Goal: Information Seeking & Learning: Compare options

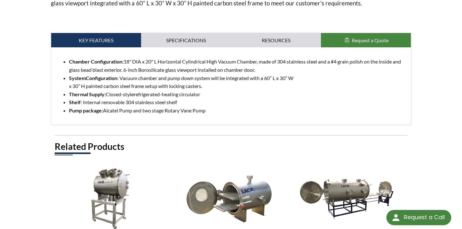
scroll to position [291, 0]
click at [201, 33] on link "Specifications" at bounding box center [186, 40] width 90 height 15
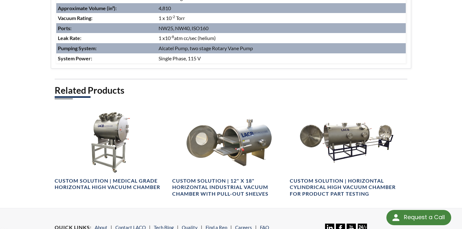
scroll to position [382, 0]
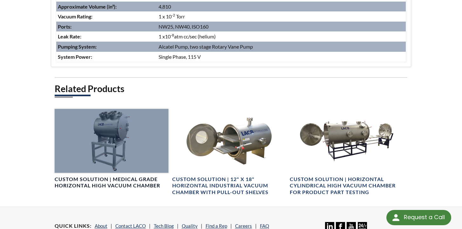
click at [93, 176] on h4 "Custom Solution | Medical Grade Horizontal High Vacuum Chamber" at bounding box center [112, 182] width 114 height 13
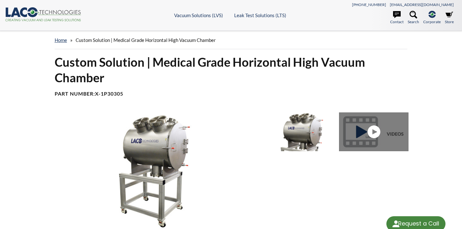
select select "Language Translate Widget"
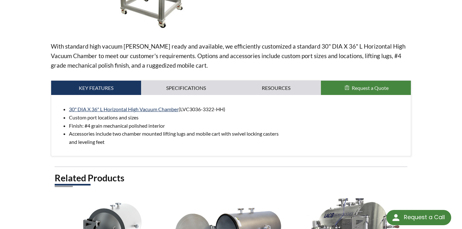
scroll to position [216, 0]
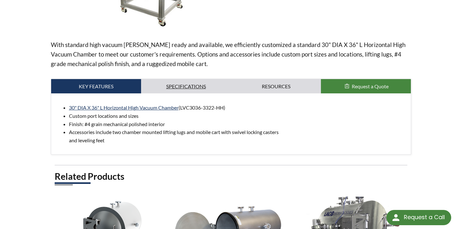
click at [189, 79] on link "Specifications" at bounding box center [186, 86] width 90 height 15
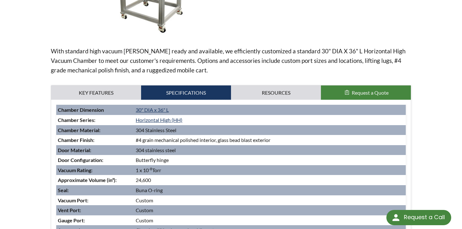
scroll to position [210, 0]
click at [267, 85] on link "Resources" at bounding box center [276, 92] width 90 height 15
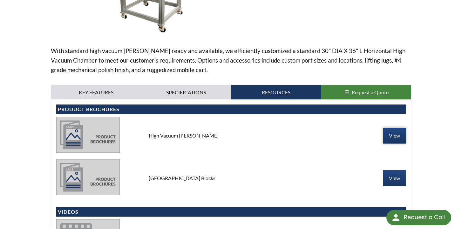
click at [392, 128] on link "View" at bounding box center [394, 136] width 23 height 16
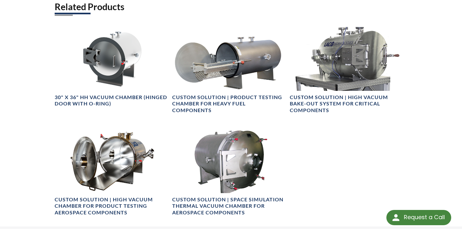
scroll to position [488, 0]
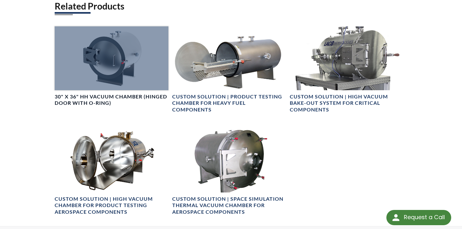
click at [129, 93] on h4 "30" X 36" HH Vacuum Chamber (Hinged Door with O-ring)" at bounding box center [112, 99] width 114 height 13
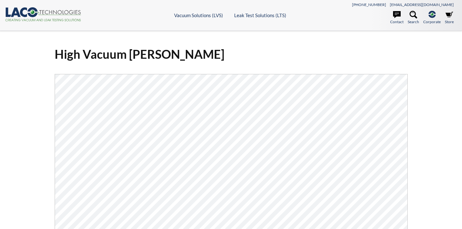
select select "Language Translate Widget"
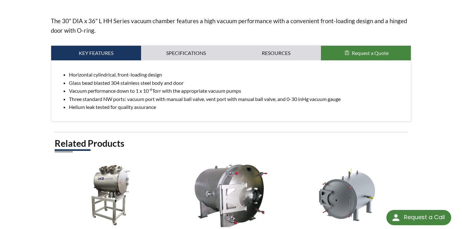
scroll to position [226, 0]
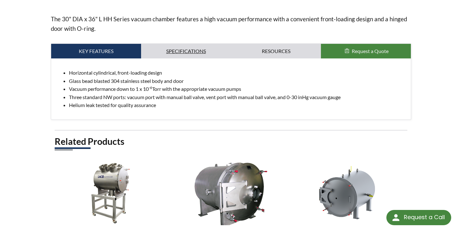
click at [193, 44] on link "Specifications" at bounding box center [186, 51] width 90 height 15
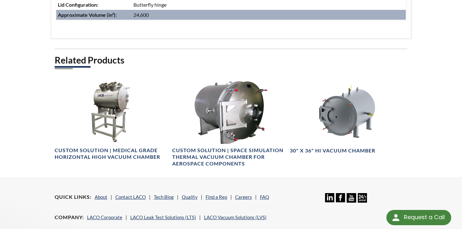
scroll to position [342, 0]
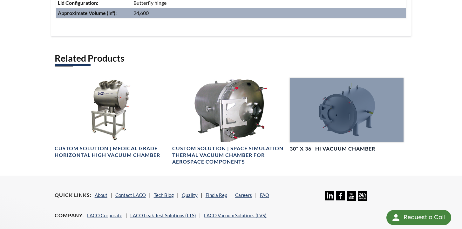
click at [355, 146] on h4 "30" X 36" HI Vacuum Chamber" at bounding box center [333, 149] width 86 height 7
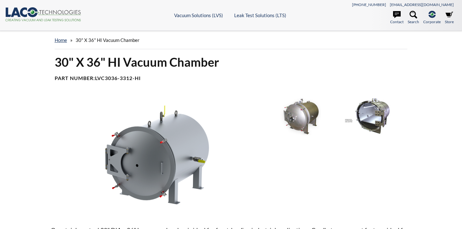
select select "Language Translate Widget"
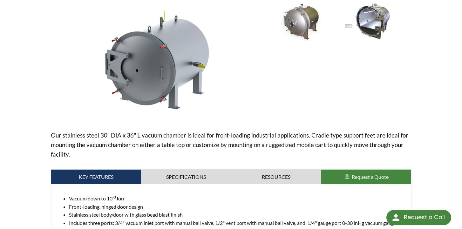
scroll to position [109, 0]
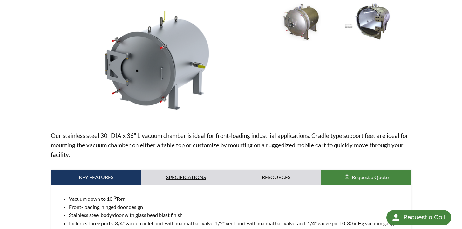
click at [189, 170] on link "Specifications" at bounding box center [186, 177] width 90 height 15
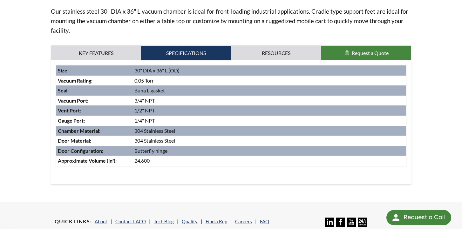
scroll to position [235, 0]
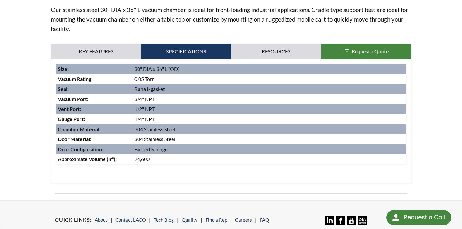
click at [272, 44] on link "Resources" at bounding box center [276, 51] width 90 height 15
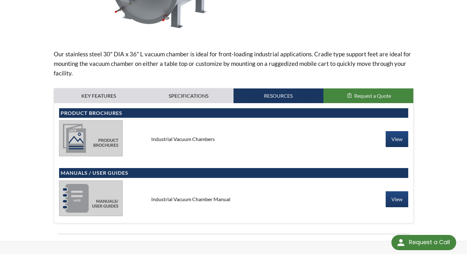
scroll to position [191, 0]
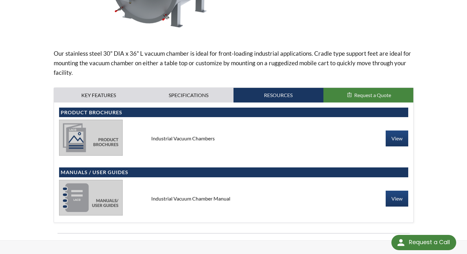
click at [107, 120] on img at bounding box center [91, 138] width 64 height 36
click at [390, 130] on link "View" at bounding box center [397, 138] width 23 height 16
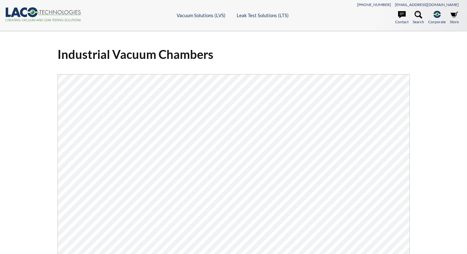
select select "Language Translate Widget"
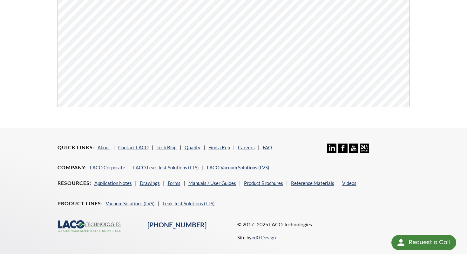
scroll to position [242, 0]
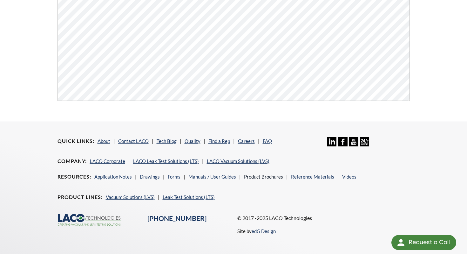
click at [271, 174] on link "Product Brochures" at bounding box center [263, 177] width 39 height 6
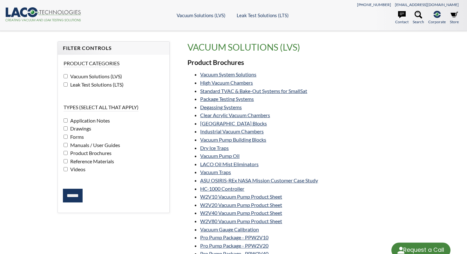
select select "Language Translate Widget"
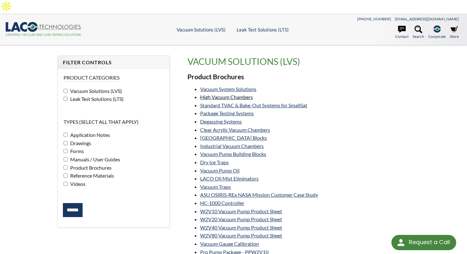
click at [244, 94] on link "High Vacuum Chambers" at bounding box center [226, 97] width 53 height 6
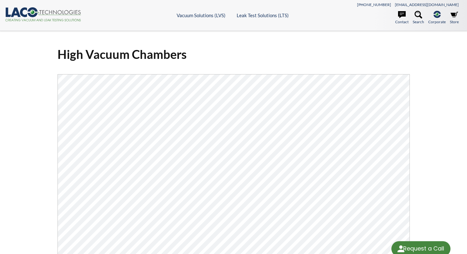
select select "Language Translate Widget"
